Goal: Task Accomplishment & Management: Complete application form

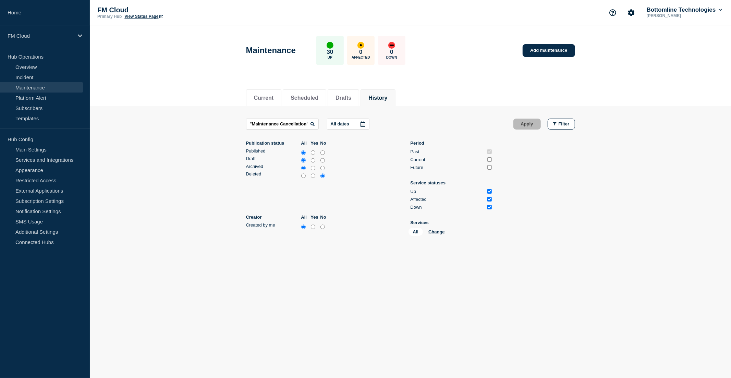
drag, startPoint x: 311, startPoint y: 123, endPoint x: 217, endPoint y: 120, distance: 93.6
click at [217, 120] on main ""Maintenance Cancellation" All dates Apply Filter Publication status All Yes No…" at bounding box center [410, 178] width 641 height 145
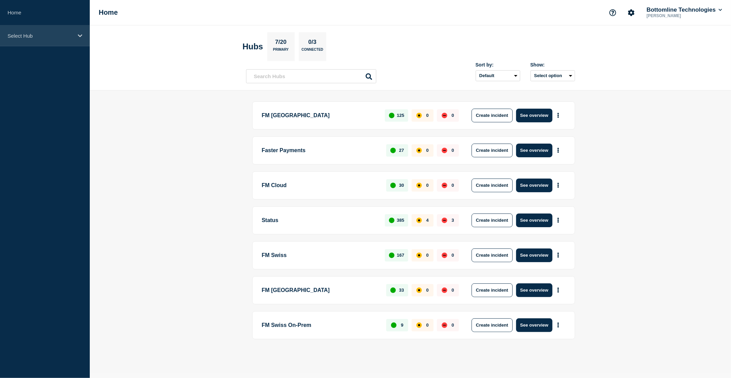
click at [66, 40] on div "Select Hub" at bounding box center [45, 35] width 90 height 21
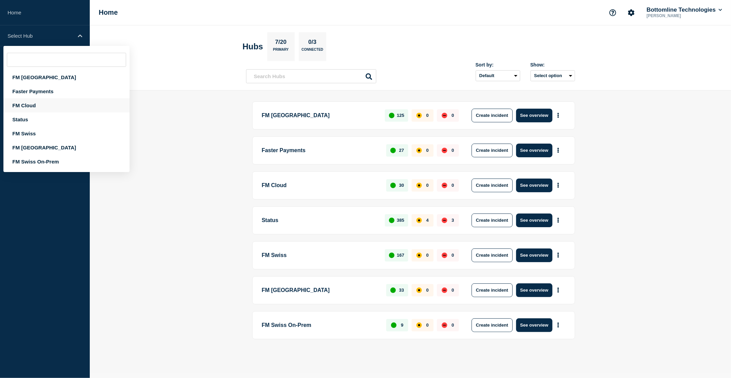
click at [45, 105] on div "FM Cloud" at bounding box center [66, 105] width 126 height 14
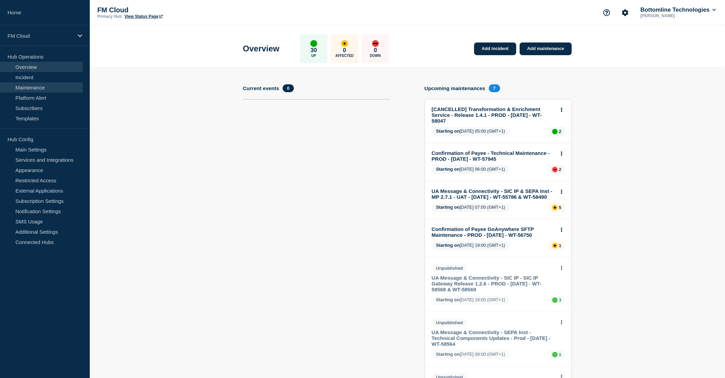
click at [50, 88] on link "Maintenance" at bounding box center [41, 87] width 83 height 10
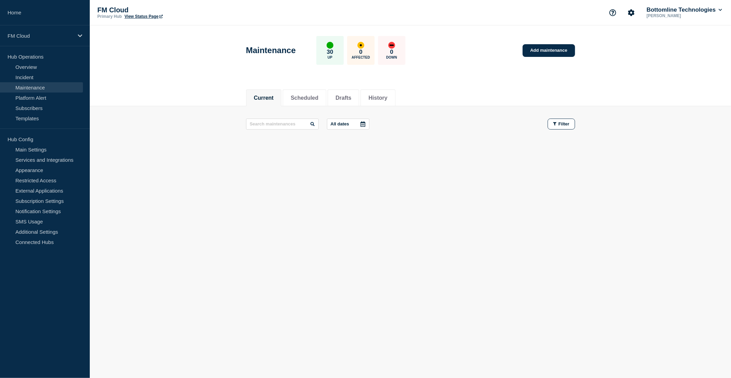
click at [261, 96] on button "Current" at bounding box center [264, 98] width 20 height 6
click at [306, 95] on button "Scheduled" at bounding box center [305, 98] width 28 height 6
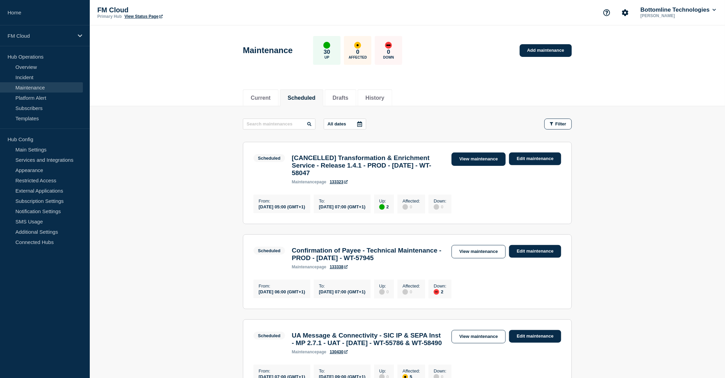
click at [470, 160] on link "View maintenance" at bounding box center [479, 158] width 54 height 13
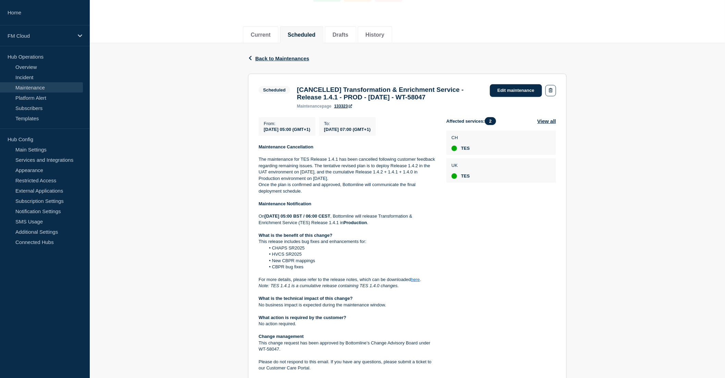
scroll to position [76, 0]
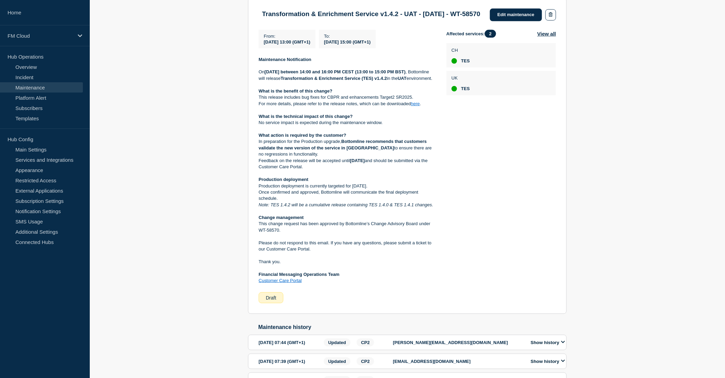
scroll to position [152, 0]
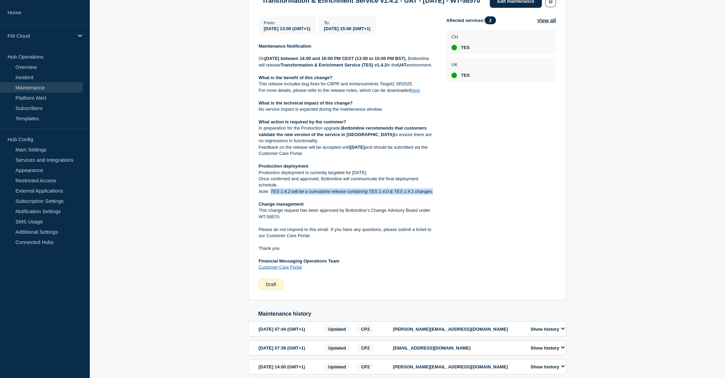
drag, startPoint x: 272, startPoint y: 207, endPoint x: 433, endPoint y: 207, distance: 161.4
click at [433, 194] on em "Note: TES 1.4.2 will be a cumulative release containing TES 1.4.0 & TES 1.4.1 c…" at bounding box center [346, 191] width 174 height 5
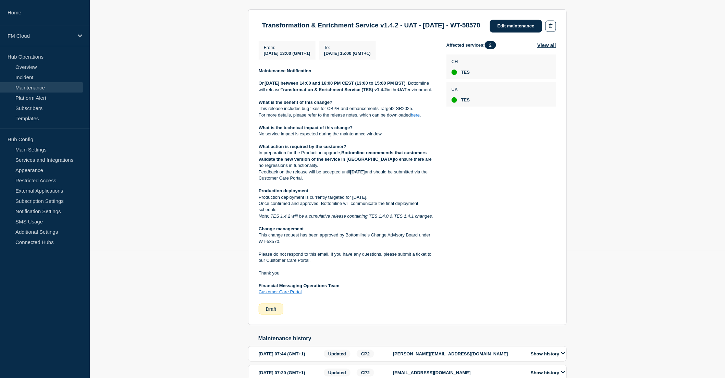
scroll to position [114, 0]
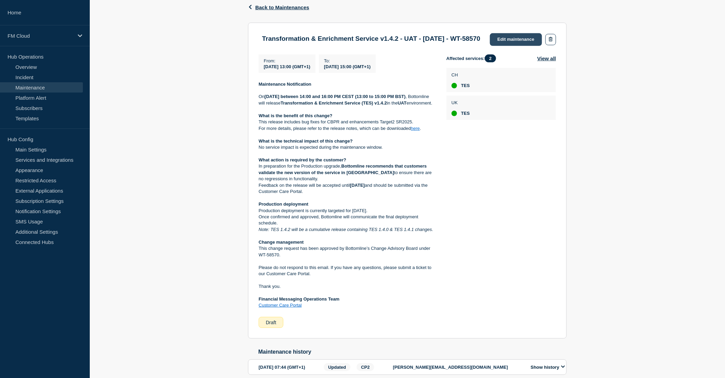
click at [524, 38] on link "Edit maintenance" at bounding box center [516, 39] width 52 height 13
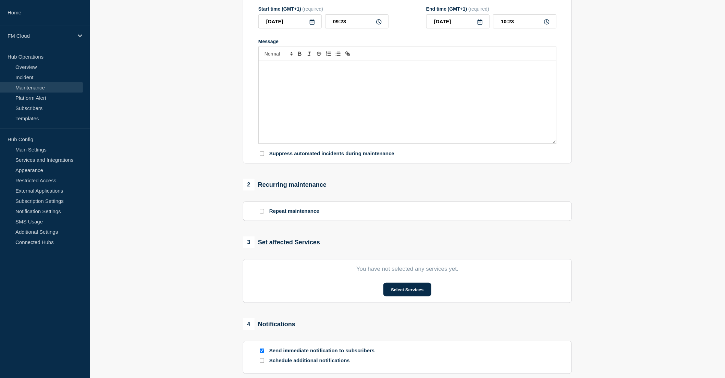
type input "Transformation & Enrichment Service v1.4.2 - UAT - 10/SEP/2025 - WT-58570"
type input "2025-09-10"
type input "13:00"
type input "2025-09-10"
type input "15:00"
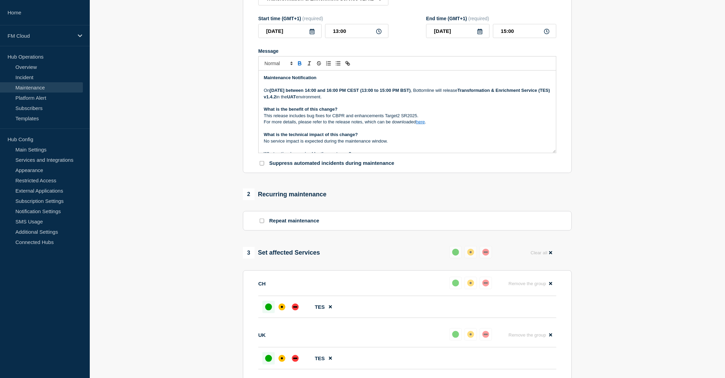
click at [391, 93] on strong "Wednesday 10 August, 2025 between 14:00 and 16:00 PM CEST (13:00 to 15:00 PM BS…" at bounding box center [340, 90] width 141 height 5
click at [403, 93] on strong "Wednesday 10 August, 2025 between 14:00 and 16:00 CEST (13:00 to 15:00 PM BST)" at bounding box center [336, 90] width 133 height 5
click at [392, 100] on p "On Wednesday 10 August, 2025 between 14:00 and 16:00 CEST (13:00 to 15:00 BST) …" at bounding box center [407, 93] width 287 height 13
click at [296, 99] on strong "UAT" at bounding box center [291, 96] width 9 height 5
click at [298, 65] on icon "Toggle bold text" at bounding box center [299, 64] width 3 height 2
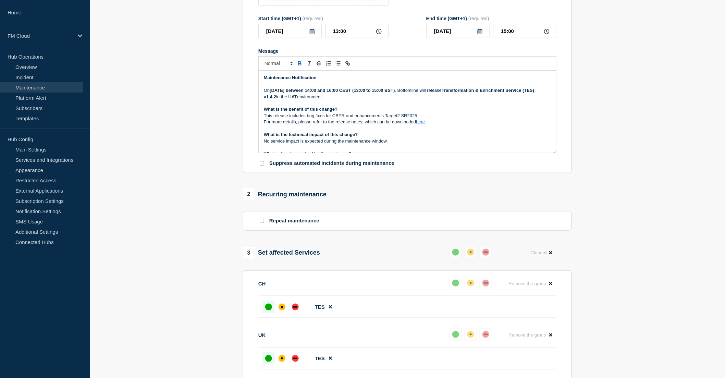
click at [299, 66] on icon "Toggle bold text" at bounding box center [300, 63] width 6 height 6
click at [361, 112] on p "What is the benefit of this change?" at bounding box center [407, 109] width 287 height 6
click at [439, 119] on p "This release includes bug fixes for CBPR and enhancements Target2 SR2025." at bounding box center [407, 116] width 287 height 6
click at [442, 125] on p "For more details, please refer to the release notes, which can be downloaded he…" at bounding box center [407, 122] width 287 height 6
click at [422, 124] on link "here" at bounding box center [420, 121] width 9 height 5
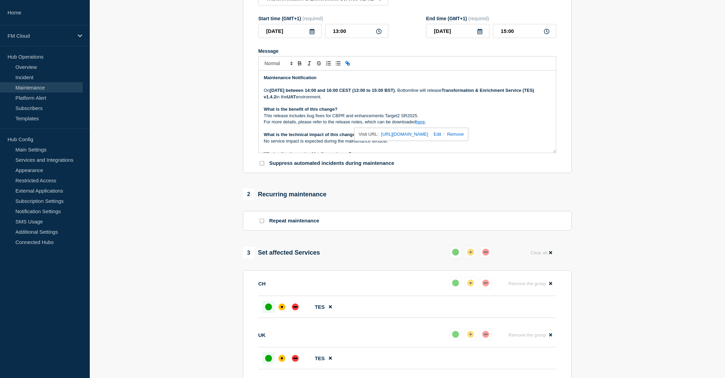
click at [415, 139] on link "https://bottomline.thruinc.net/Publishing/Link.aspx?LinkID=2K8UR14OJDBDA" at bounding box center [404, 134] width 47 height 9
click at [444, 111] on p "What is the benefit of this change?" at bounding box center [407, 109] width 287 height 6
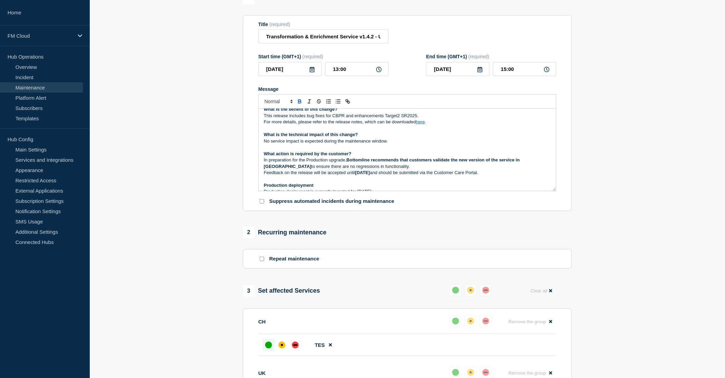
scroll to position [76, 0]
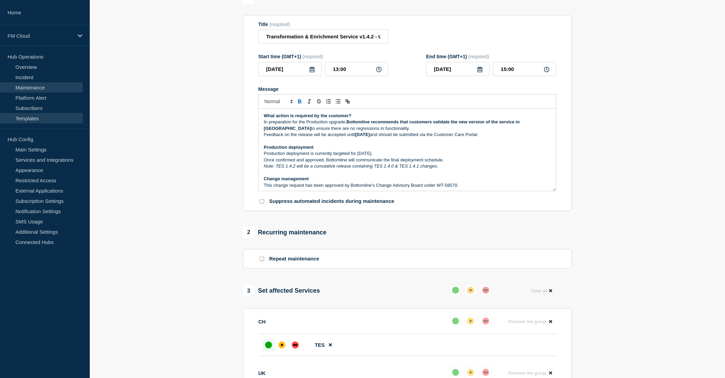
click at [36, 121] on link "Templates" at bounding box center [41, 118] width 83 height 10
drag, startPoint x: 264, startPoint y: 138, endPoint x: 356, endPoint y: 140, distance: 92.6
click at [356, 138] on p "Feedback on the release will be accepted until 22nd September, 2025 and should …" at bounding box center [407, 135] width 287 height 6
click at [433, 138] on p "Feedback on the release will be accepted until end of day on 22nd September, 20…" at bounding box center [407, 135] width 287 height 6
click at [402, 137] on strong "end of day on 22nd September, 2025," at bounding box center [378, 134] width 46 height 5
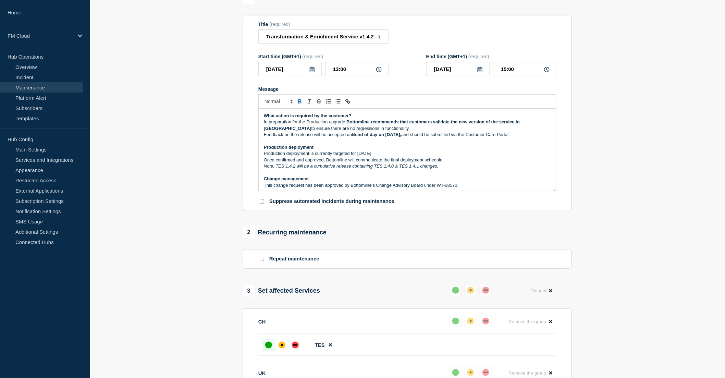
click at [301, 105] on icon "Toggle bold text" at bounding box center [300, 101] width 6 height 6
click at [422, 161] on p "Once confirmed and approved, Bottomline will communicate the final deployment s…" at bounding box center [407, 160] width 287 height 6
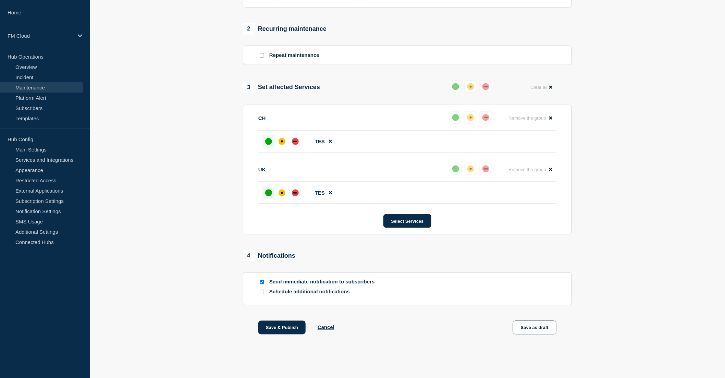
scroll to position [286, 0]
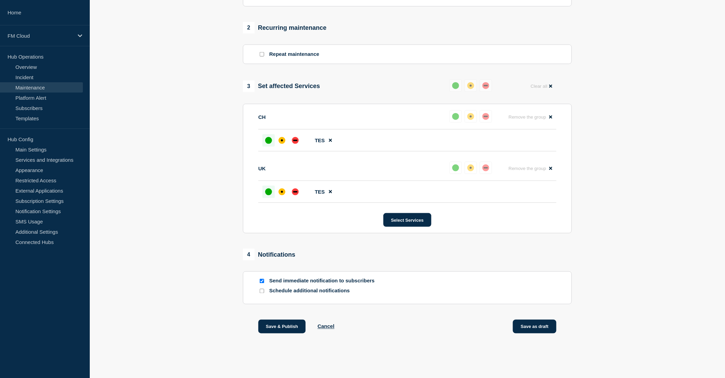
click at [533, 330] on button "Save as draft" at bounding box center [535, 327] width 44 height 14
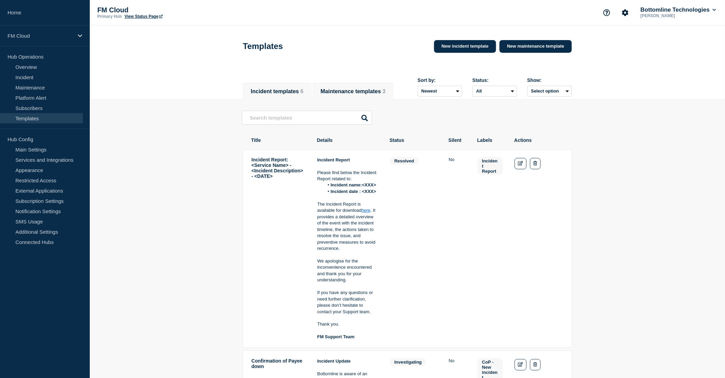
click at [348, 83] on li "Maintenance templates 3" at bounding box center [353, 91] width 81 height 17
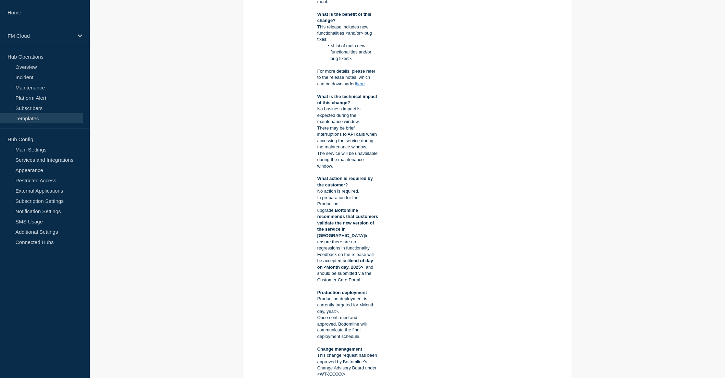
scroll to position [228, 0]
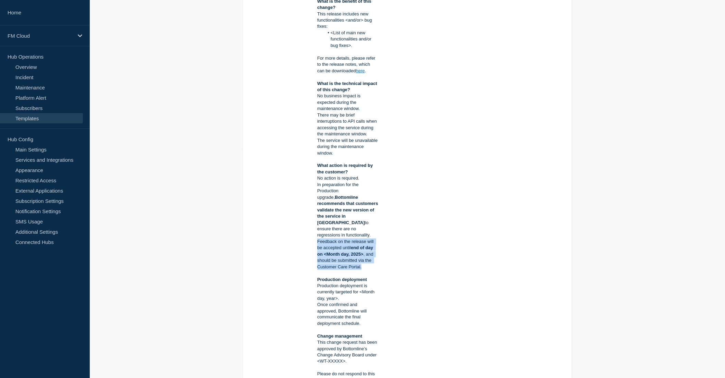
drag, startPoint x: 317, startPoint y: 235, endPoint x: 364, endPoint y: 263, distance: 54.8
click at [364, 263] on p "Feedback on the release will be accepted until end of day on <Month day, 2025> …" at bounding box center [347, 254] width 61 height 32
copy p "Feedback on the release will be accepted until end of day on <Month day, 2025> …"
click at [402, 223] on td "N/A" at bounding box center [414, 184] width 48 height 513
drag, startPoint x: 318, startPoint y: 234, endPoint x: 323, endPoint y: 248, distance: 14.8
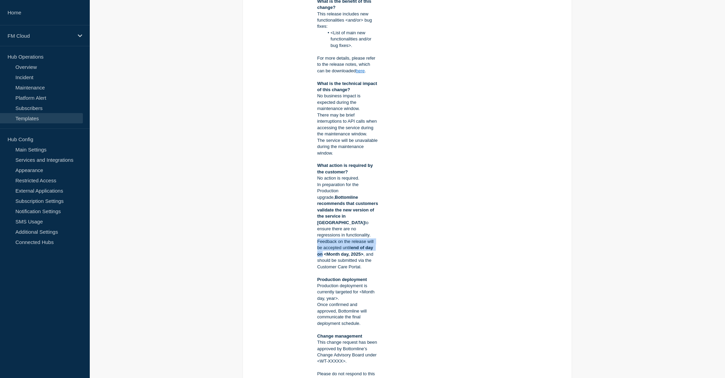
click at [323, 248] on p "Feedback on the release will be accepted until end of day on <Month day, 2025> …" at bounding box center [347, 254] width 61 height 32
copy p "Feedback on the release will be accepted until end of day on"
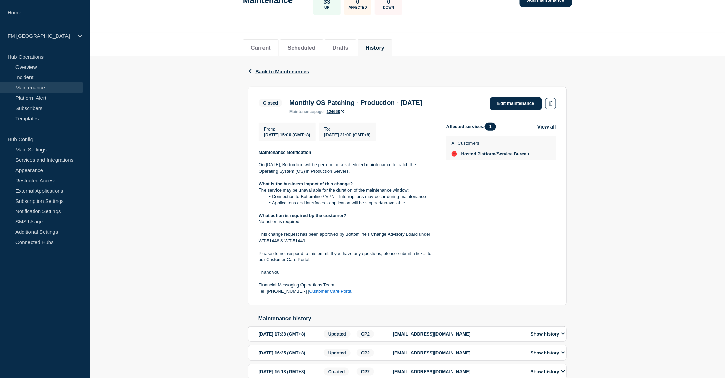
scroll to position [26, 0]
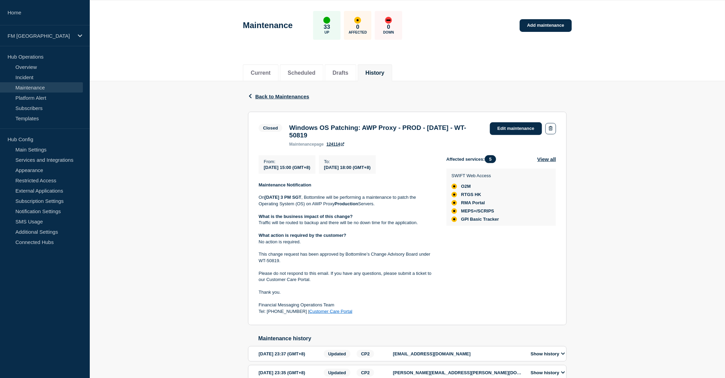
scroll to position [38, 0]
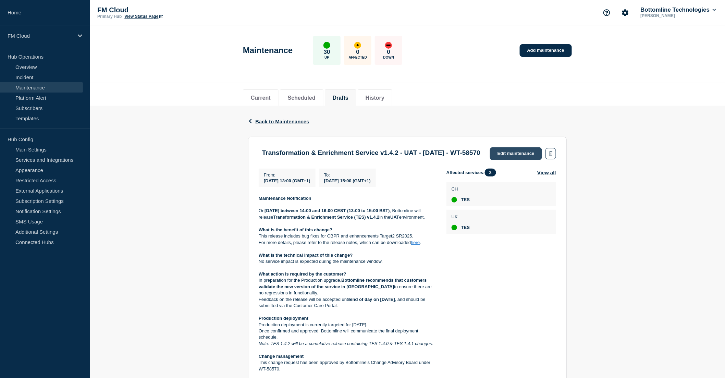
click at [512, 153] on link "Edit maintenance" at bounding box center [516, 153] width 52 height 13
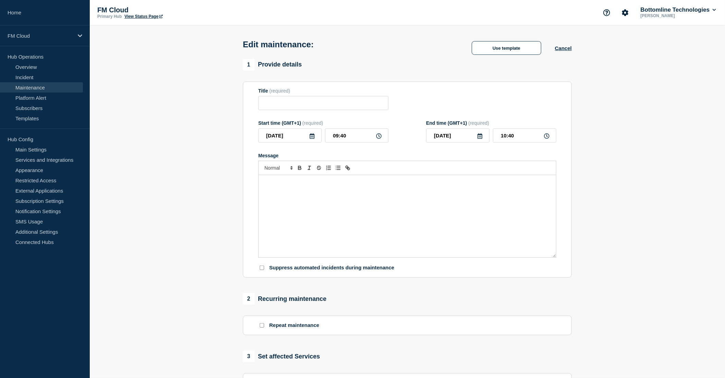
type input "Transformation & Enrichment Service v1.4.2 - UAT - [DATE] - WT-58570"
type input "2025-09-10"
type input "13:00"
type input "2025-09-10"
type input "15:00"
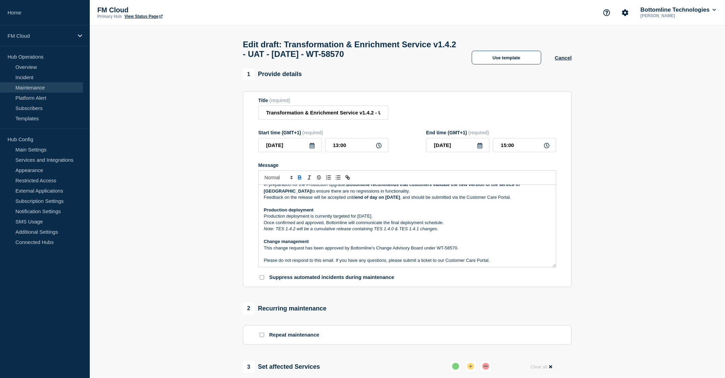
scroll to position [76, 0]
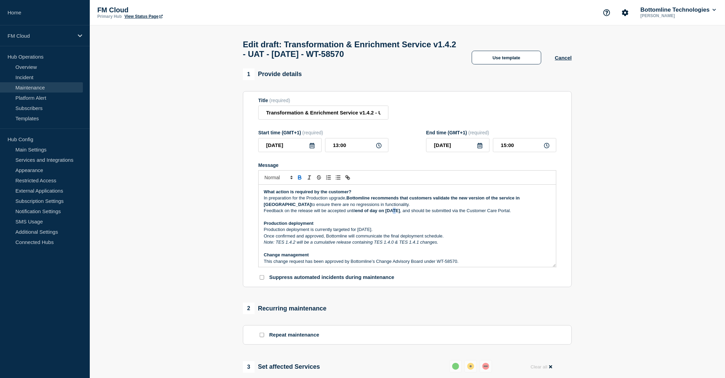
click at [396, 213] on strong "end of day on 22nd September, 2025" at bounding box center [377, 210] width 45 height 5
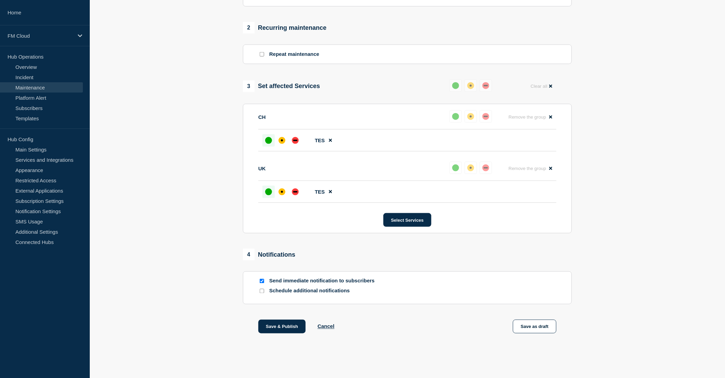
scroll to position [286, 0]
click at [544, 327] on button "Save as draft" at bounding box center [535, 327] width 44 height 14
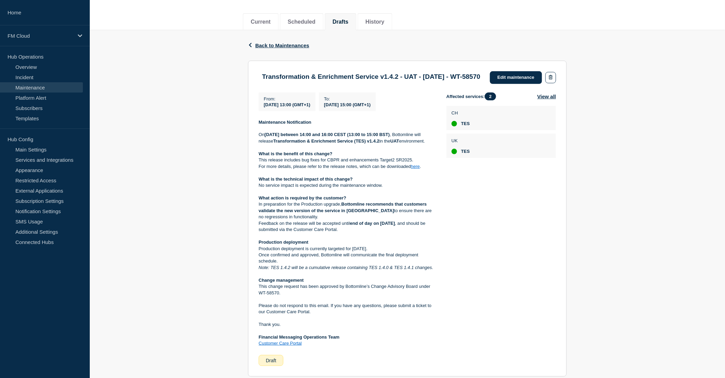
scroll to position [114, 0]
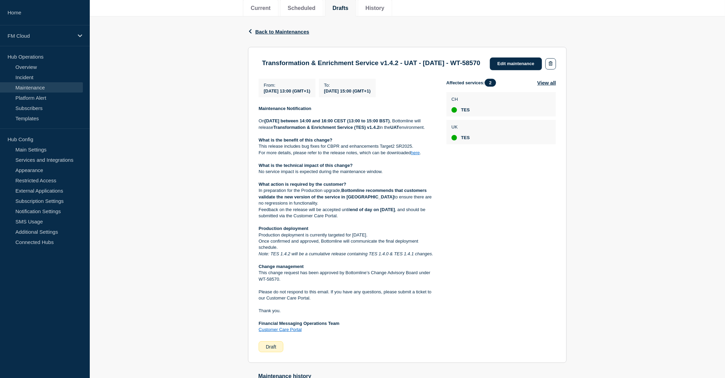
scroll to position [76, 0]
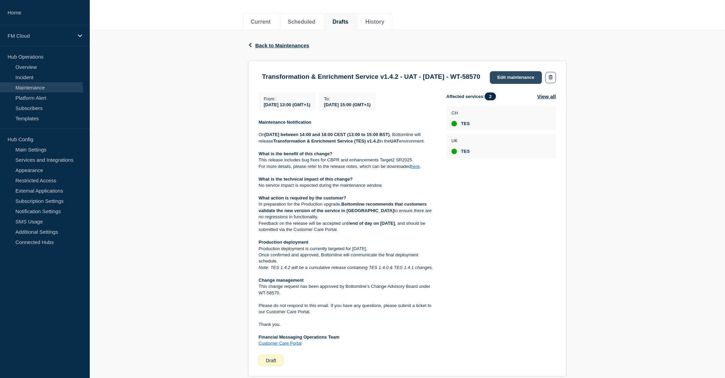
click at [525, 78] on link "Edit maintenance" at bounding box center [516, 77] width 52 height 13
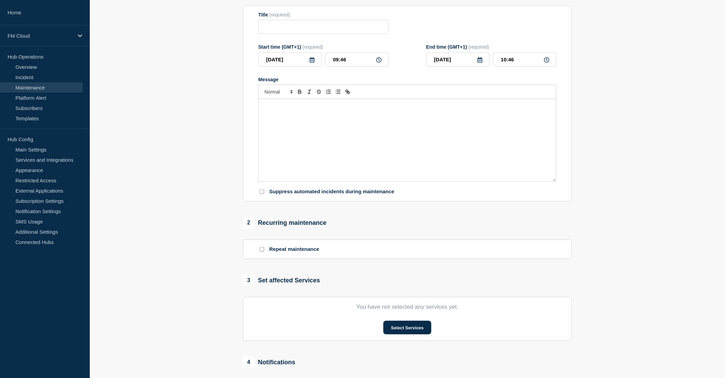
type input "Transformation & Enrichment Service v1.4.2 - UAT - [DATE] - WT-58570"
type input "[DATE]"
type input "13:00"
type input "[DATE]"
type input "15:00"
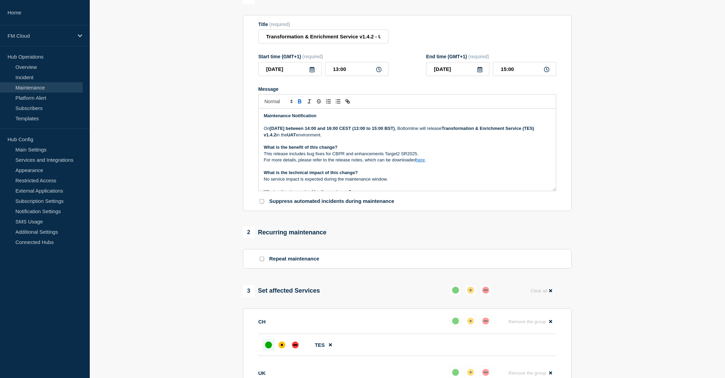
click at [302, 131] on strong "[DATE] between 14:00 and 16:00 CEST (13:00 to 15:00 BST)" at bounding box center [332, 128] width 125 height 5
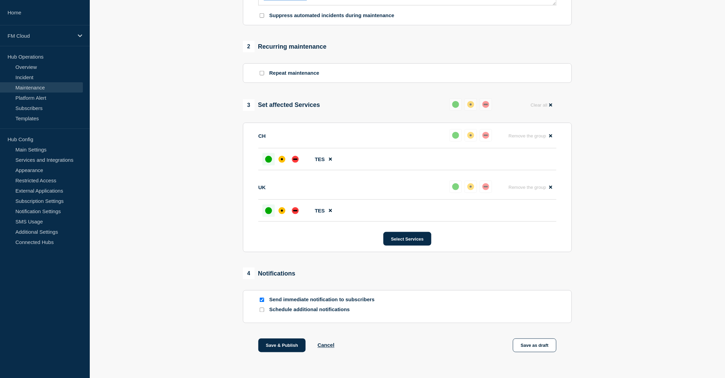
scroll to position [286, 0]
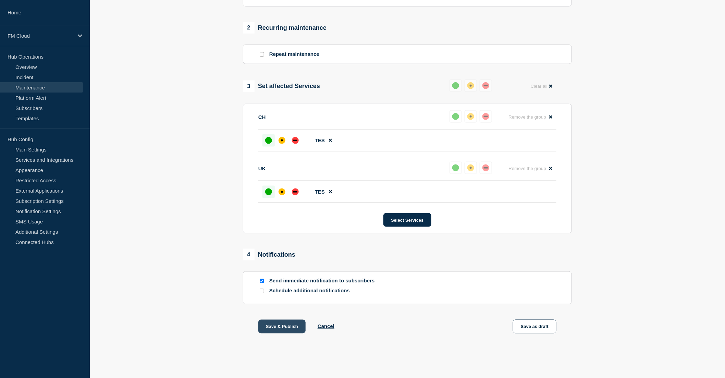
click at [282, 327] on button "Save & Publish" at bounding box center [281, 327] width 47 height 14
